Goal: Task Accomplishment & Management: Manage account settings

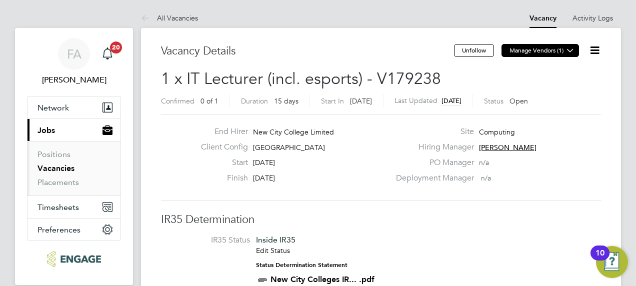
click at [523, 48] on button "Manage Vendors (1)" at bounding box center [539, 50] width 77 height 13
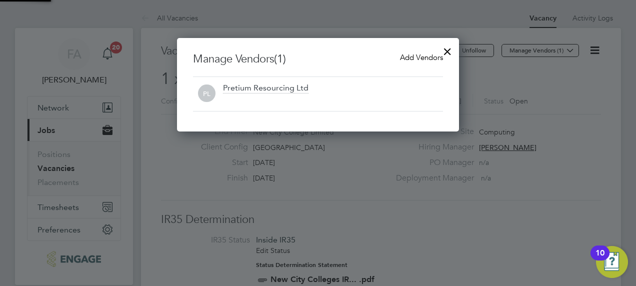
scroll to position [93, 282]
click at [427, 58] on span "Add Vendors" at bounding box center [421, 56] width 43 height 9
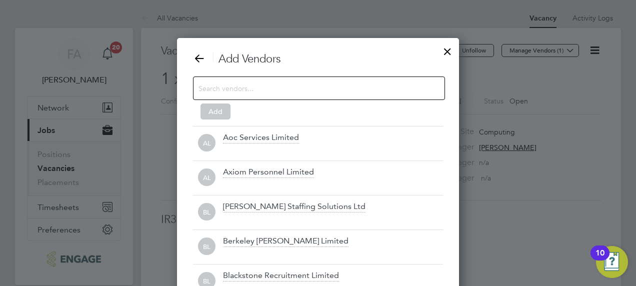
click at [395, 88] on input at bounding box center [310, 87] width 225 height 13
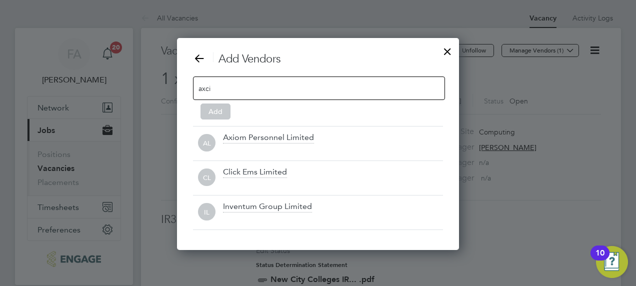
scroll to position [108, 282]
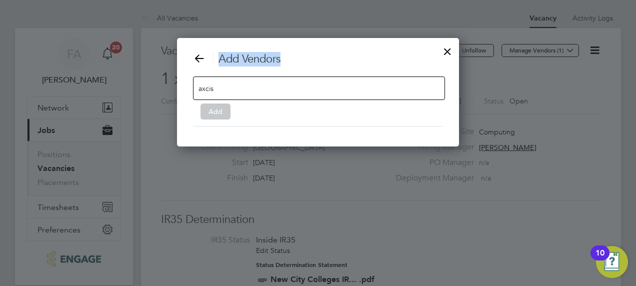
drag, startPoint x: 356, startPoint y: 92, endPoint x: 170, endPoint y: 88, distance: 185.9
click at [244, 86] on input "axcis" at bounding box center [229, 87] width 62 height 13
click at [243, 86] on input "axcis" at bounding box center [229, 87] width 62 height 13
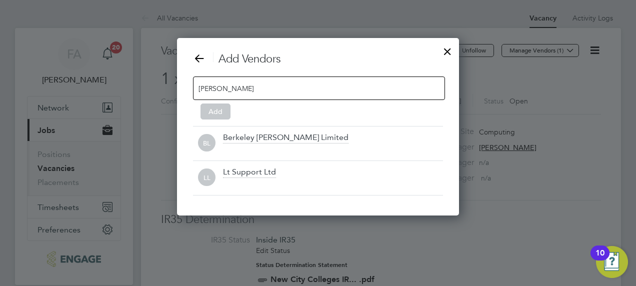
scroll to position [142, 282]
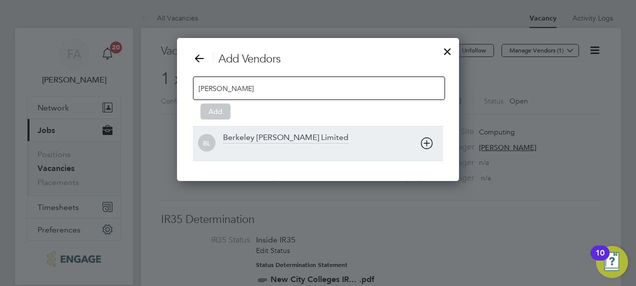
type input "berke"
click at [248, 140] on div "Berkeley Scott Limited" at bounding box center [285, 137] width 125 height 11
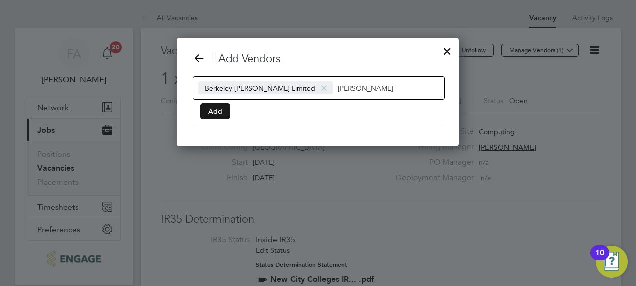
click at [208, 107] on button "Add" at bounding box center [215, 111] width 30 height 16
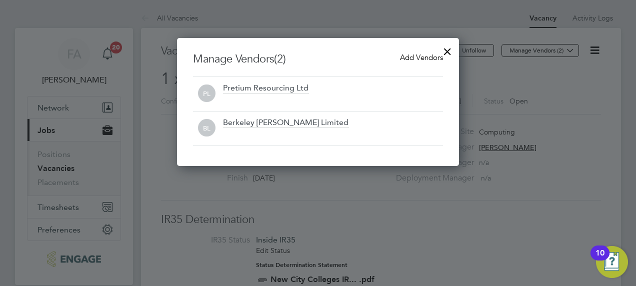
click at [412, 55] on span "Add Vendors" at bounding box center [421, 56] width 43 height 9
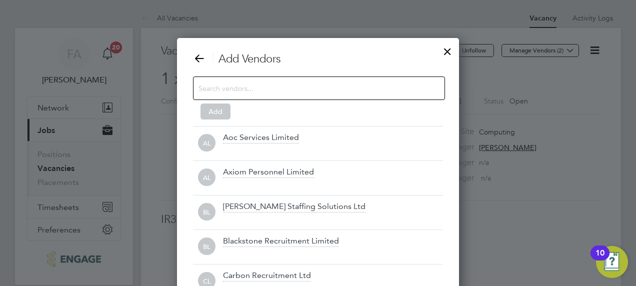
scroll to position [280, 282]
click at [288, 87] on input at bounding box center [310, 87] width 225 height 13
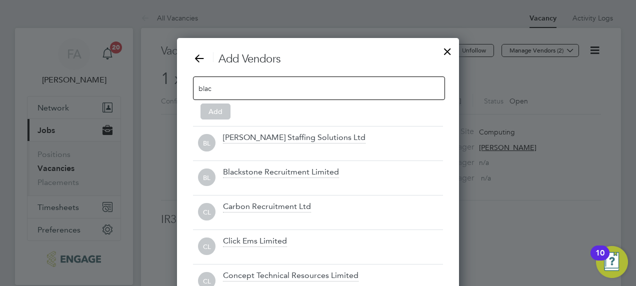
scroll to position [142, 282]
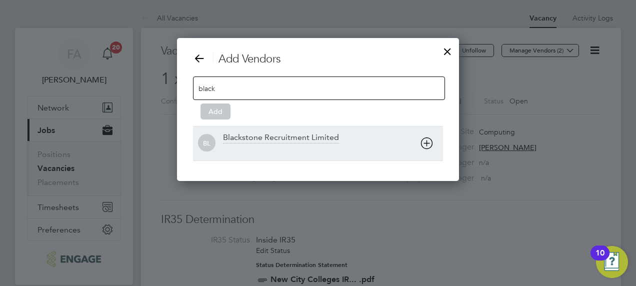
type input "black"
click at [303, 133] on div "Blackstone Recruitment Limited" at bounding box center [281, 137] width 116 height 11
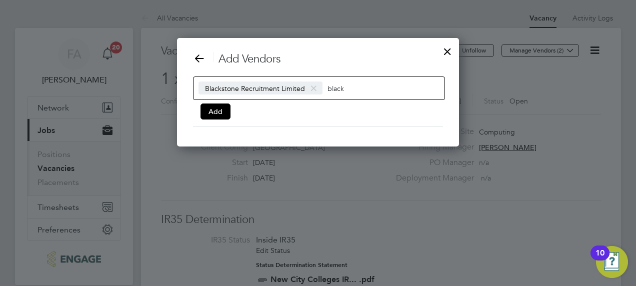
scroll to position [5, 5]
click at [359, 90] on input "black" at bounding box center [358, 87] width 62 height 13
type input "b"
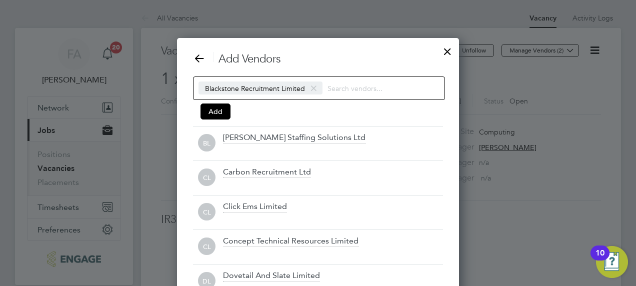
scroll to position [280, 282]
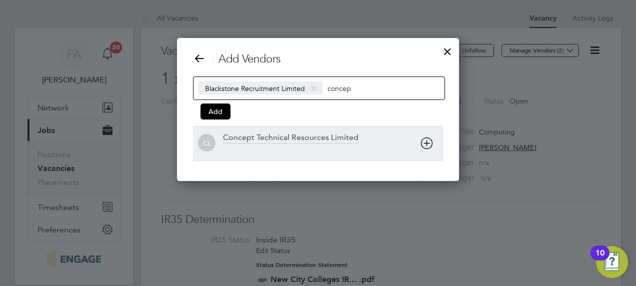
type input "concep"
click at [318, 137] on div "Concept Technical Resources Limited" at bounding box center [290, 137] width 135 height 11
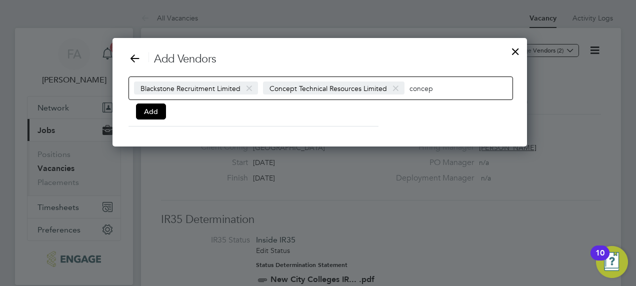
click at [428, 85] on input "concep" at bounding box center [440, 87] width 62 height 13
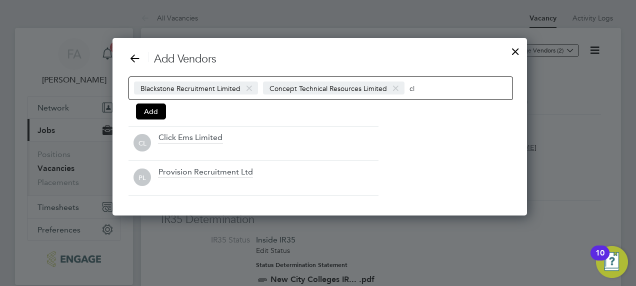
type input "c"
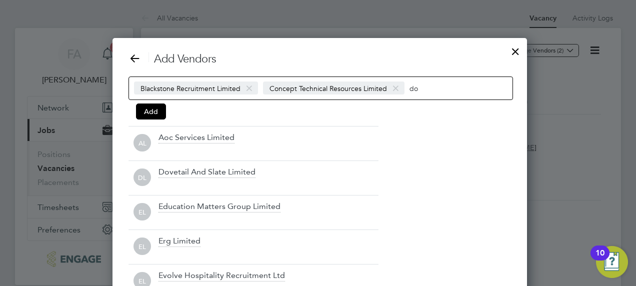
type input "d"
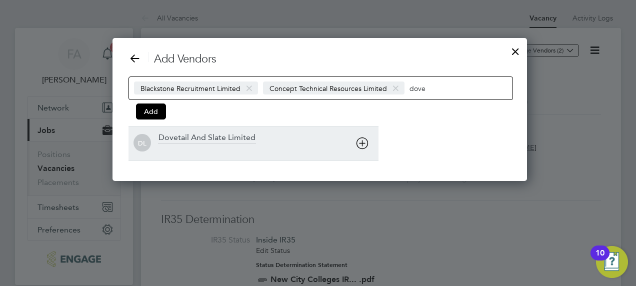
type input "dove"
click at [248, 133] on div "Dovetail And Slate Limited" at bounding box center [206, 137] width 97 height 11
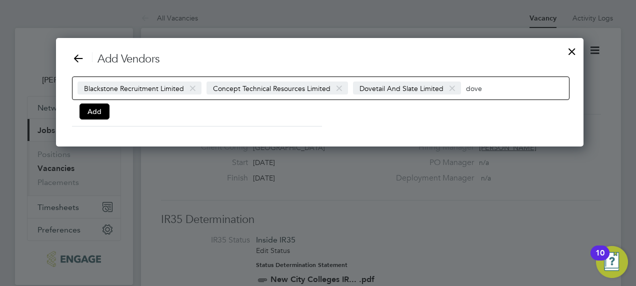
click at [470, 92] on input "dove" at bounding box center [497, 87] width 62 height 13
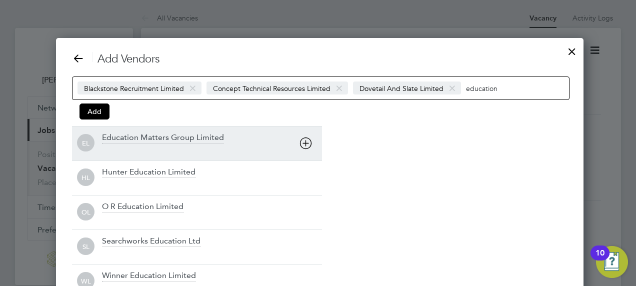
type input "education"
click at [205, 134] on div "Education Matters Group Limited" at bounding box center [163, 137] width 122 height 11
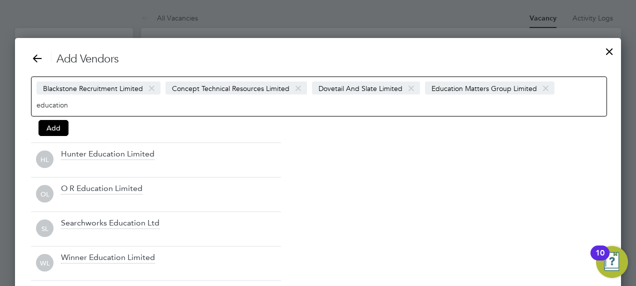
click at [65, 105] on input "education" at bounding box center [67, 104] width 62 height 13
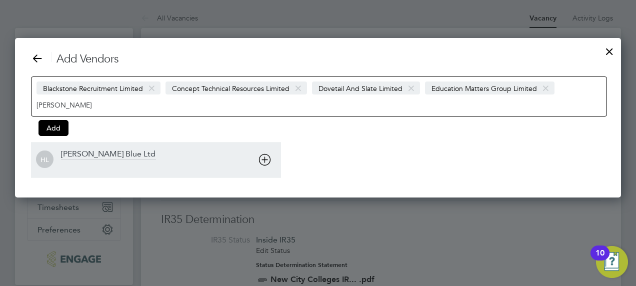
type input "henry"
click at [260, 160] on icon at bounding box center [264, 159] width 12 height 12
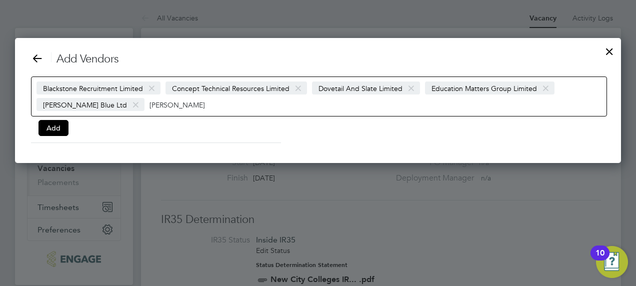
click at [149, 103] on input "henry" at bounding box center [180, 104] width 62 height 13
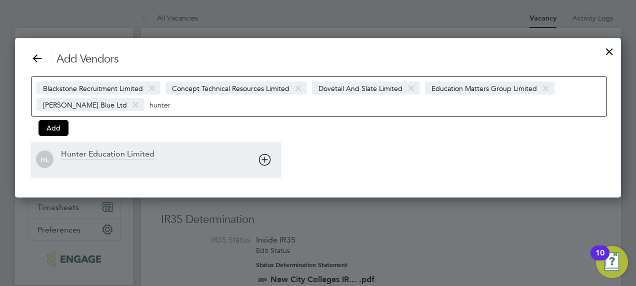
type input "hunter"
click at [136, 151] on div "Hunter Education Limited" at bounding box center [107, 154] width 93 height 11
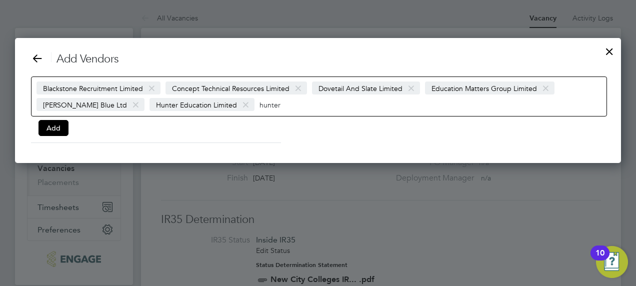
click at [259, 104] on input "hunter" at bounding box center [290, 104] width 62 height 13
type input "t"
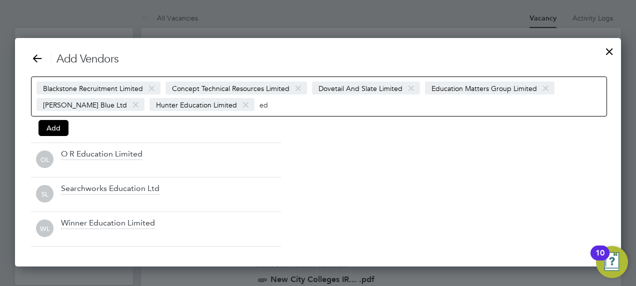
type input "e"
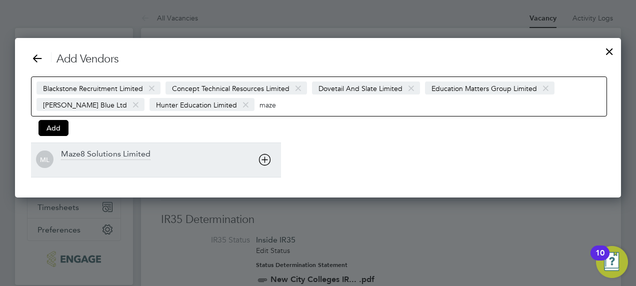
type input "maze"
click at [137, 151] on div "Maze8 Solutions Limited" at bounding box center [105, 154] width 89 height 11
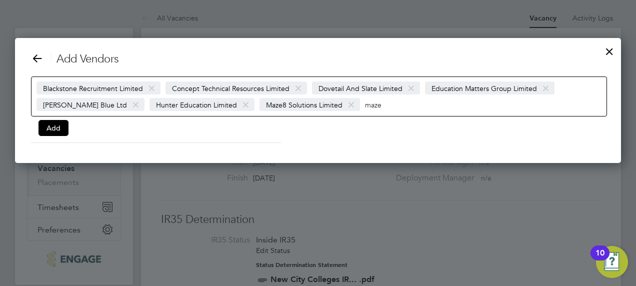
click at [365, 108] on input "maze" at bounding box center [396, 104] width 62 height 13
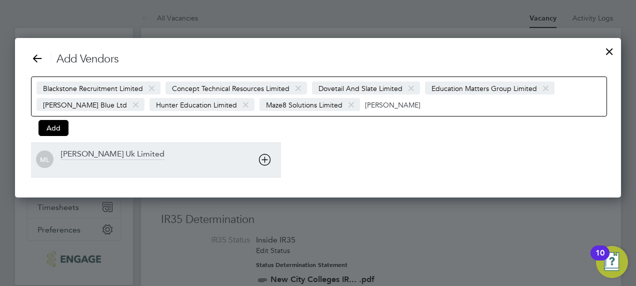
type input "morgan"
click at [124, 154] on div "Morgan Hunt Uk Limited" at bounding box center [112, 154] width 103 height 11
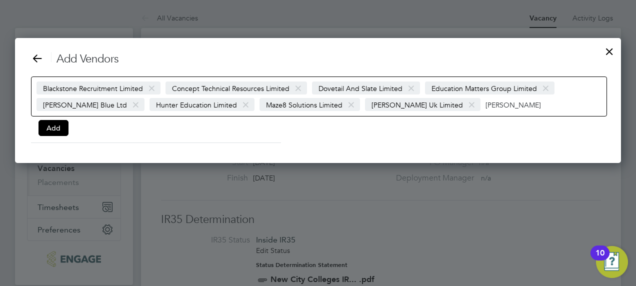
click at [485, 107] on input "morgan" at bounding box center [516, 104] width 62 height 13
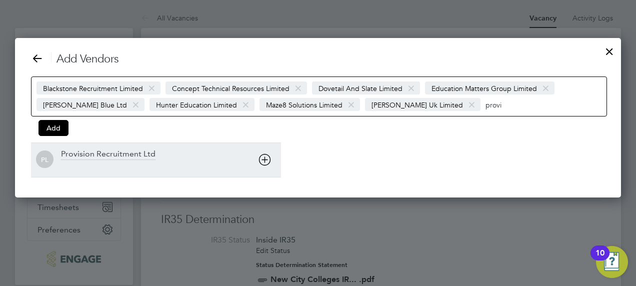
type input "provi"
click at [151, 152] on div "Provision Recruitment Ltd" at bounding box center [108, 154] width 94 height 11
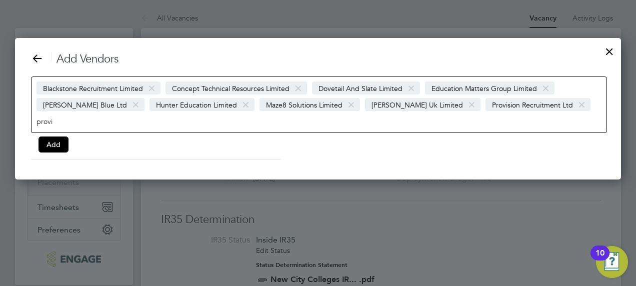
click at [99, 114] on input "provi" at bounding box center [67, 120] width 62 height 13
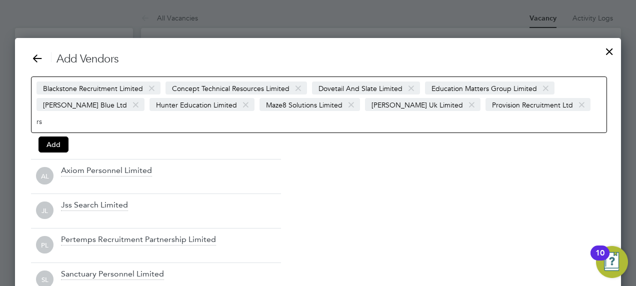
type input "r"
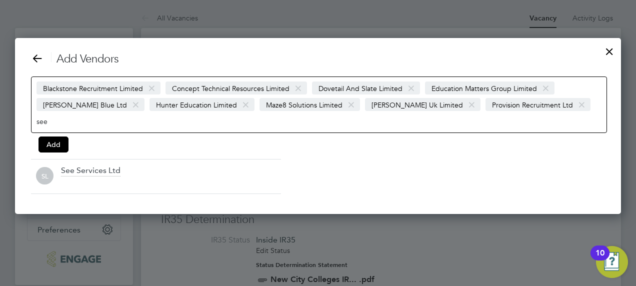
click at [99, 114] on input "see" at bounding box center [67, 120] width 62 height 13
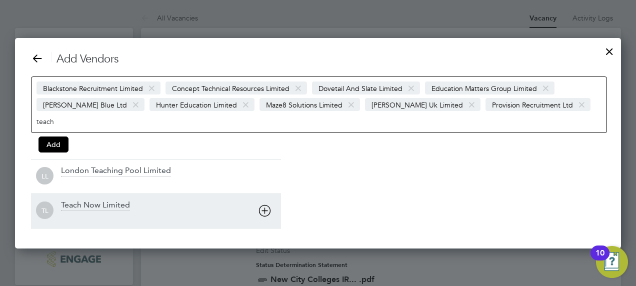
type input "teach"
click at [104, 200] on div "Teach Now Limited" at bounding box center [95, 205] width 69 height 11
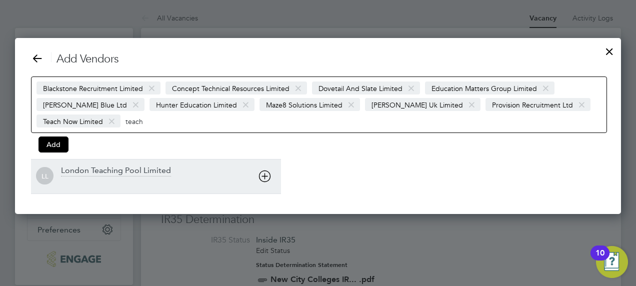
click at [121, 169] on div "London Teaching Pool Limited" at bounding box center [116, 170] width 110 height 11
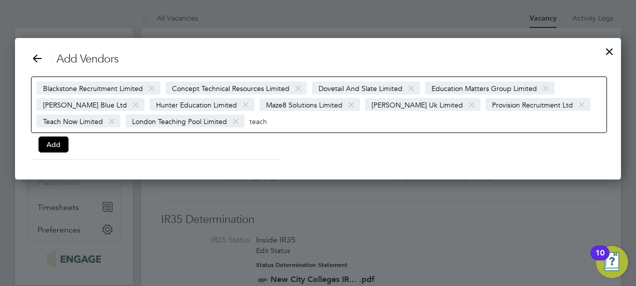
click at [260, 121] on input "teach" at bounding box center [280, 120] width 62 height 13
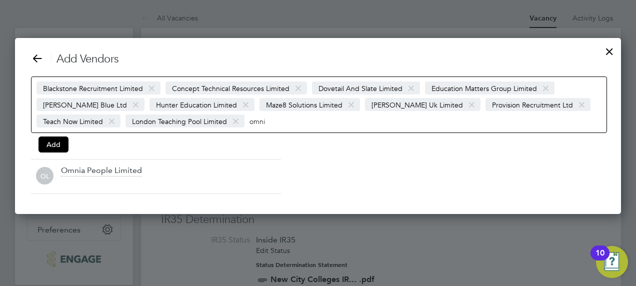
scroll to position [175, 606]
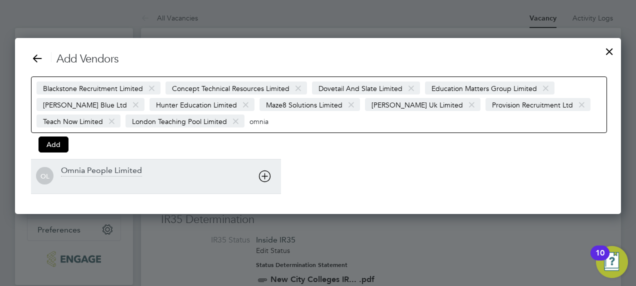
type input "omnia"
click at [152, 178] on div at bounding box center [171, 183] width 220 height 10
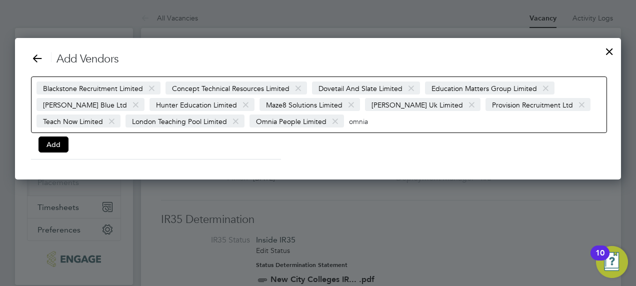
click at [374, 122] on input "omnia" at bounding box center [380, 120] width 62 height 13
click at [356, 123] on input "omnia" at bounding box center [380, 120] width 62 height 13
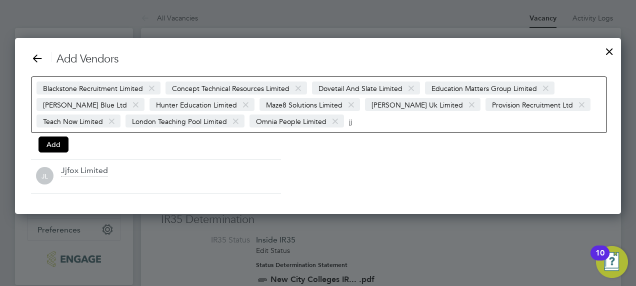
scroll to position [175, 606]
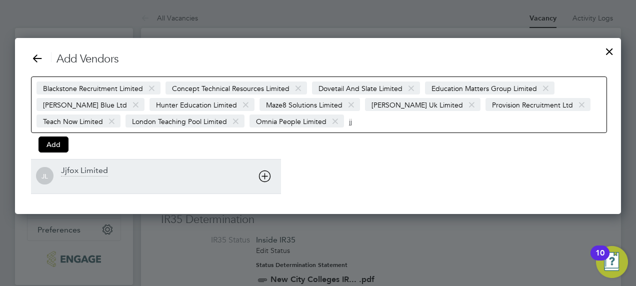
type input "jj"
click at [143, 178] on div at bounding box center [171, 183] width 220 height 10
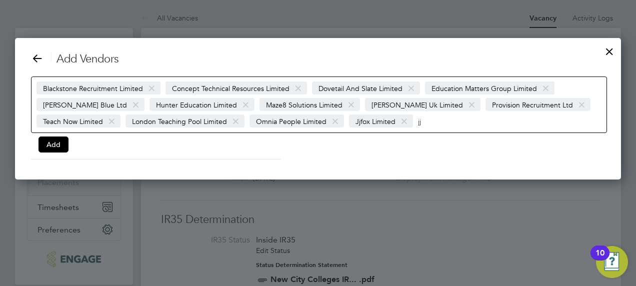
scroll to position [5, 5]
click at [421, 122] on input "jj" at bounding box center [449, 120] width 62 height 13
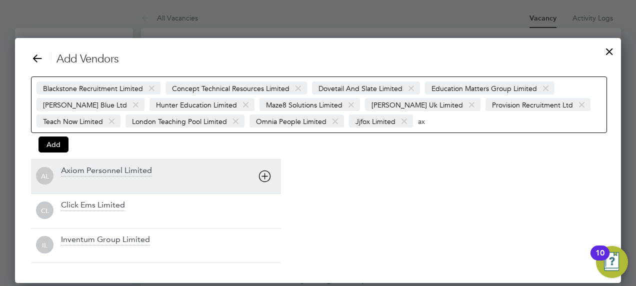
type input "ax"
click at [151, 166] on div "Axiom Personnel Limited" at bounding box center [171, 176] width 220 height 22
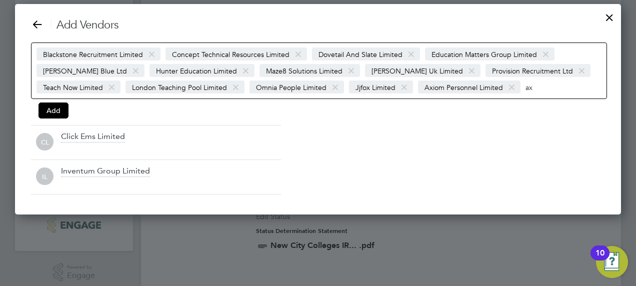
scroll to position [50, 0]
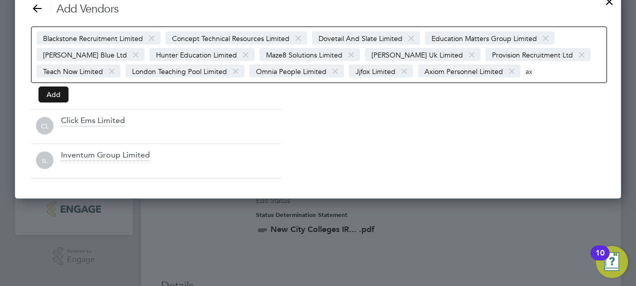
click at [45, 93] on button "Add" at bounding box center [53, 94] width 30 height 16
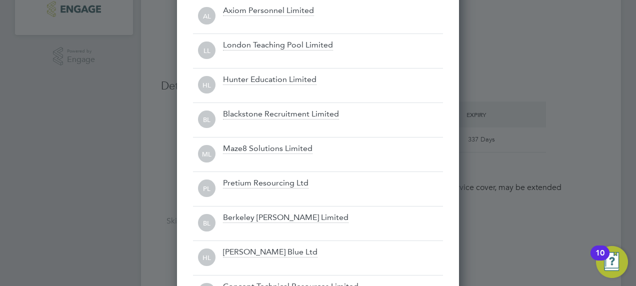
scroll to position [0, 0]
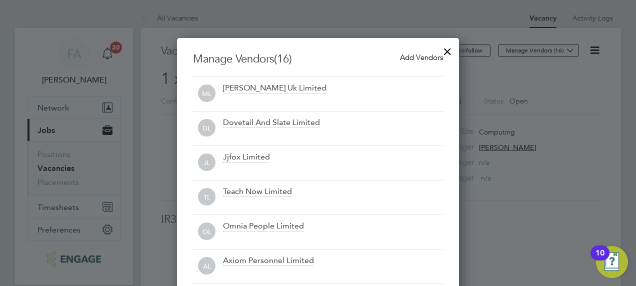
click at [444, 49] on div at bounding box center [447, 49] width 18 height 18
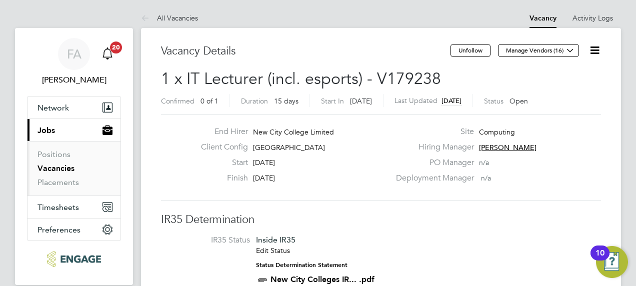
click at [112, 56] on icon "Main navigation" at bounding box center [107, 53] width 12 height 12
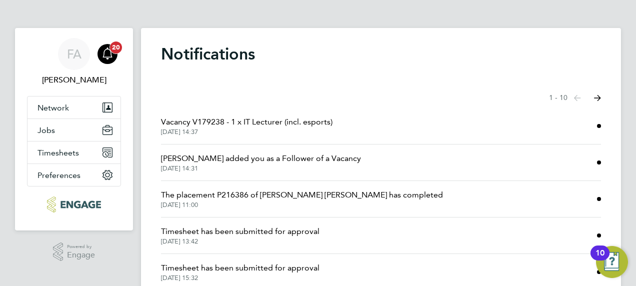
click at [109, 62] on div "Main navigation" at bounding box center [107, 54] width 20 height 20
click at [594, 94] on button "Next page" at bounding box center [597, 98] width 20 height 20
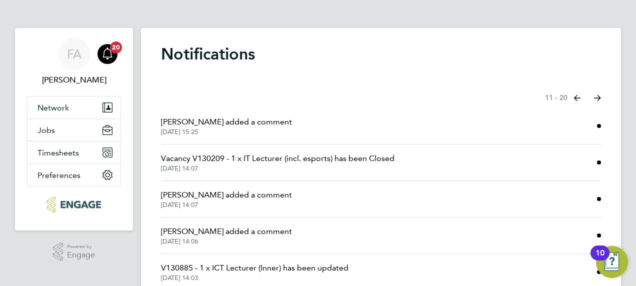
click at [581, 98] on icon "Select page of notifications list" at bounding box center [577, 98] width 7 height 6
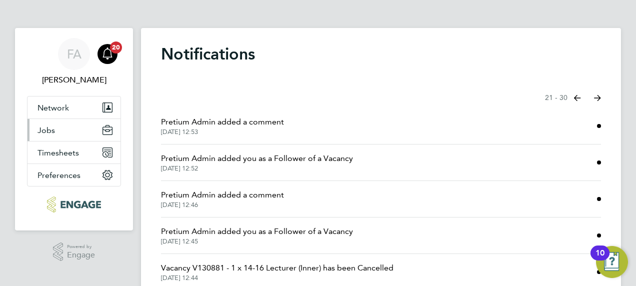
click at [55, 129] on button "Jobs" at bounding box center [73, 130] width 93 height 22
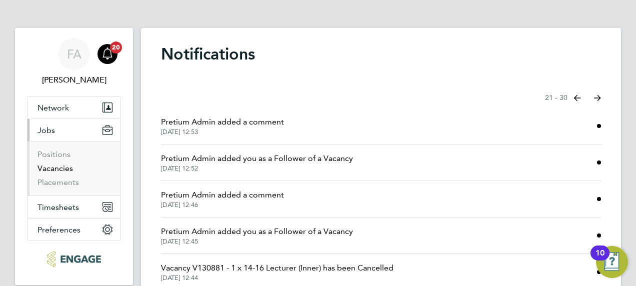
click at [58, 168] on link "Vacancies" at bounding box center [54, 167] width 35 height 9
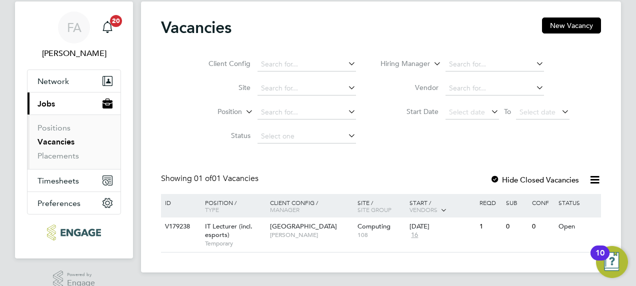
scroll to position [41, 0]
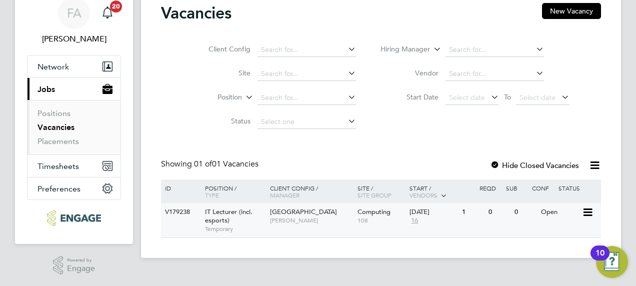
click at [222, 217] on span "IT Lecturer (incl. esports)" at bounding box center [228, 215] width 47 height 17
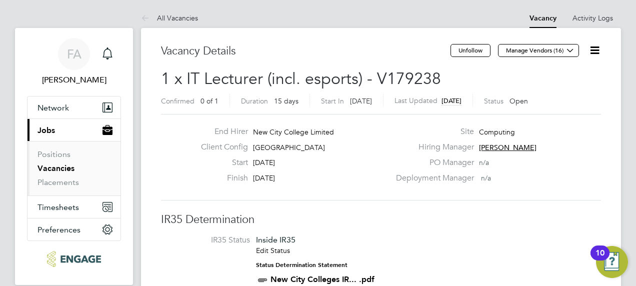
click at [597, 54] on icon at bounding box center [594, 50] width 12 height 12
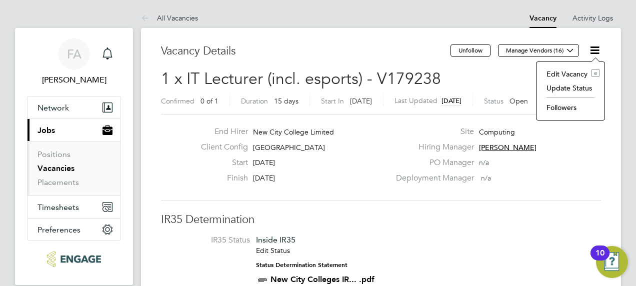
scroll to position [0, 131]
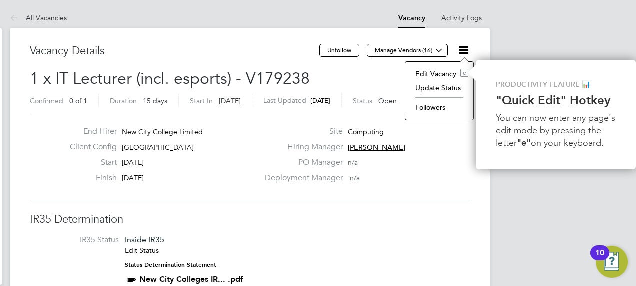
click at [452, 172] on div "PO Manager n/a" at bounding box center [366, 164] width 215 height 15
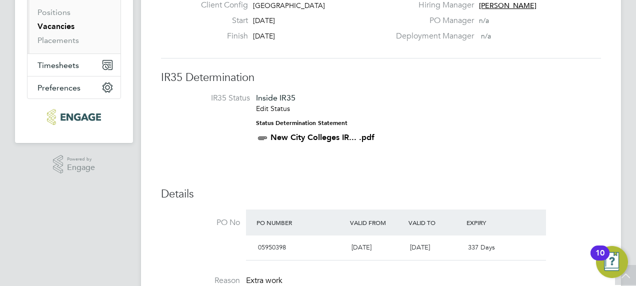
scroll to position [200, 0]
